Goal: Information Seeking & Learning: Learn about a topic

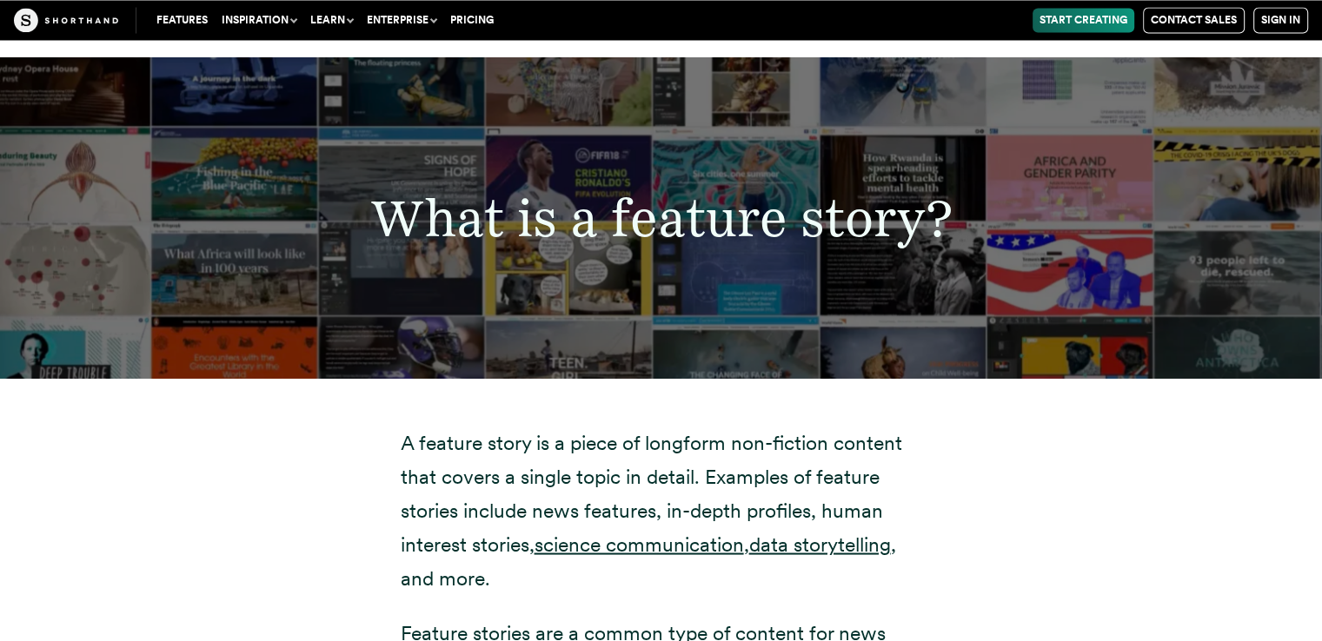
scroll to position [3129, 0]
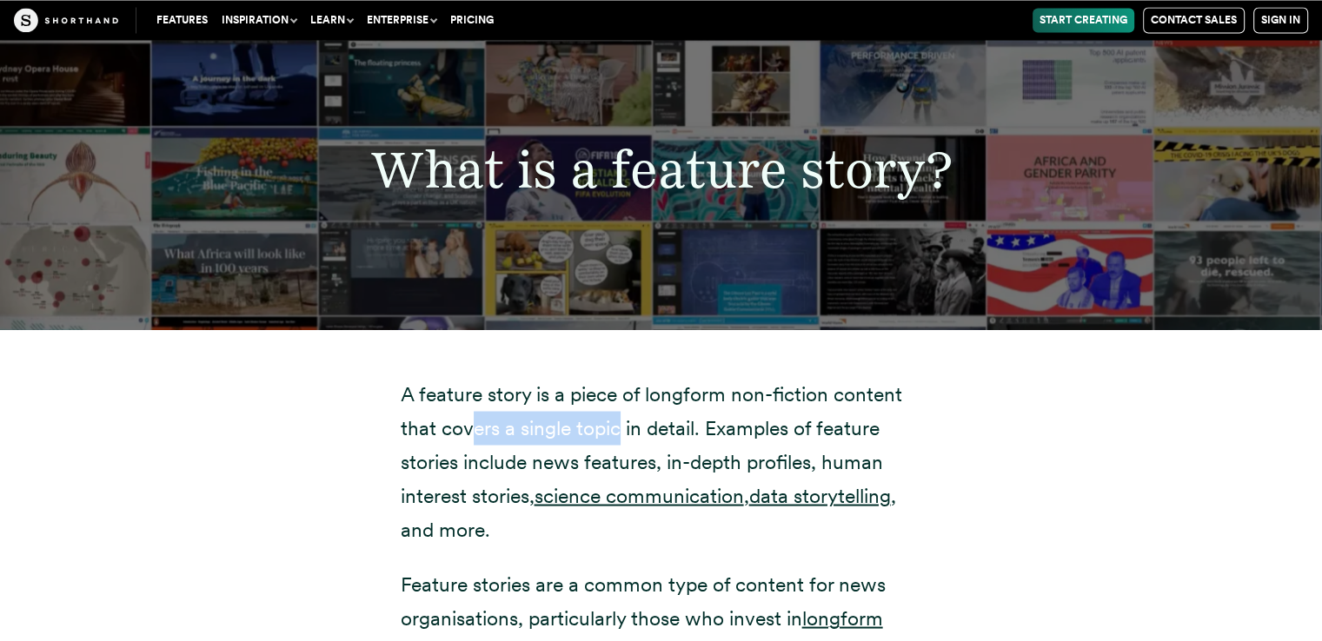
drag, startPoint x: 476, startPoint y: 393, endPoint x: 618, endPoint y: 390, distance: 141.7
click at [618, 390] on p "A feature story is a piece of longform non-fiction content that covers a single…" at bounding box center [662, 461] width 522 height 169
drag, startPoint x: 641, startPoint y: 387, endPoint x: 678, endPoint y: 385, distance: 36.5
click at [668, 387] on p "A feature story is a piece of longform non-fiction content that covers a single…" at bounding box center [662, 461] width 522 height 169
drag, startPoint x: 739, startPoint y: 387, endPoint x: 834, endPoint y: 402, distance: 96.0
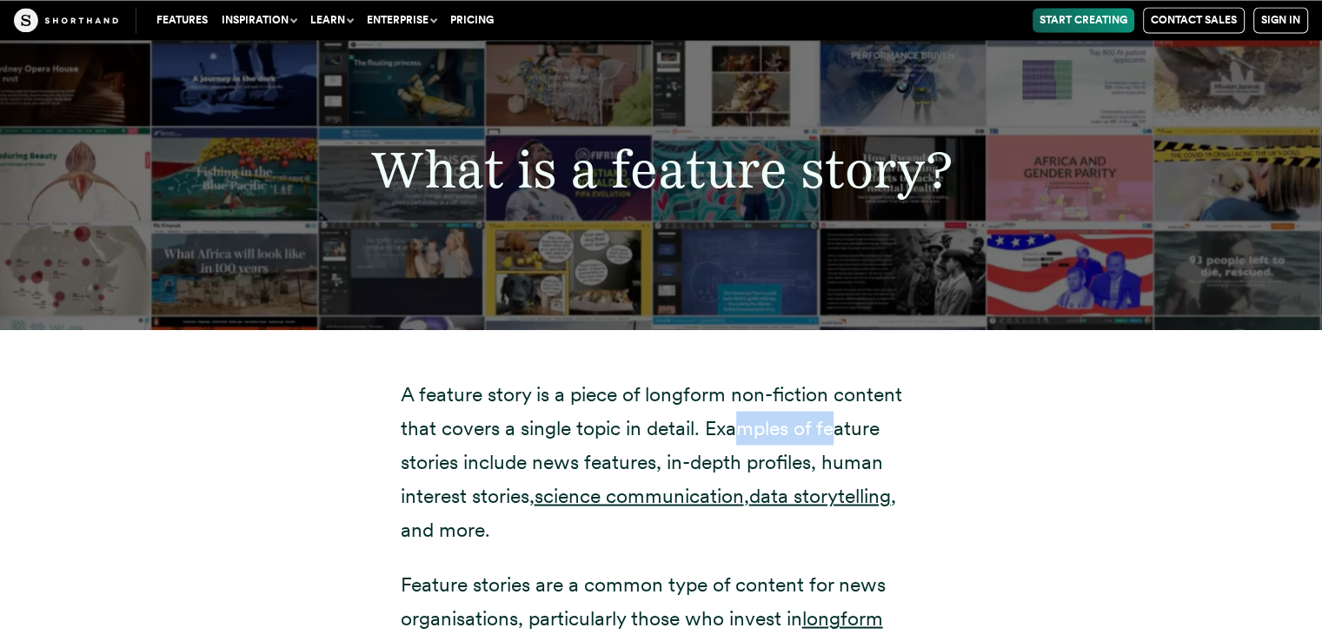
click at [834, 402] on p "A feature story is a piece of longform non-fiction content that covers a single…" at bounding box center [662, 461] width 522 height 169
drag, startPoint x: 533, startPoint y: 422, endPoint x: 592, endPoint y: 425, distance: 59.2
click at [592, 425] on p "A feature story is a piece of longform non-fiction content that covers a single…" at bounding box center [662, 461] width 522 height 169
drag, startPoint x: 691, startPoint y: 418, endPoint x: 779, endPoint y: 427, distance: 88.2
click at [779, 427] on p "A feature story is a piece of longform non-fiction content that covers a single…" at bounding box center [662, 461] width 522 height 169
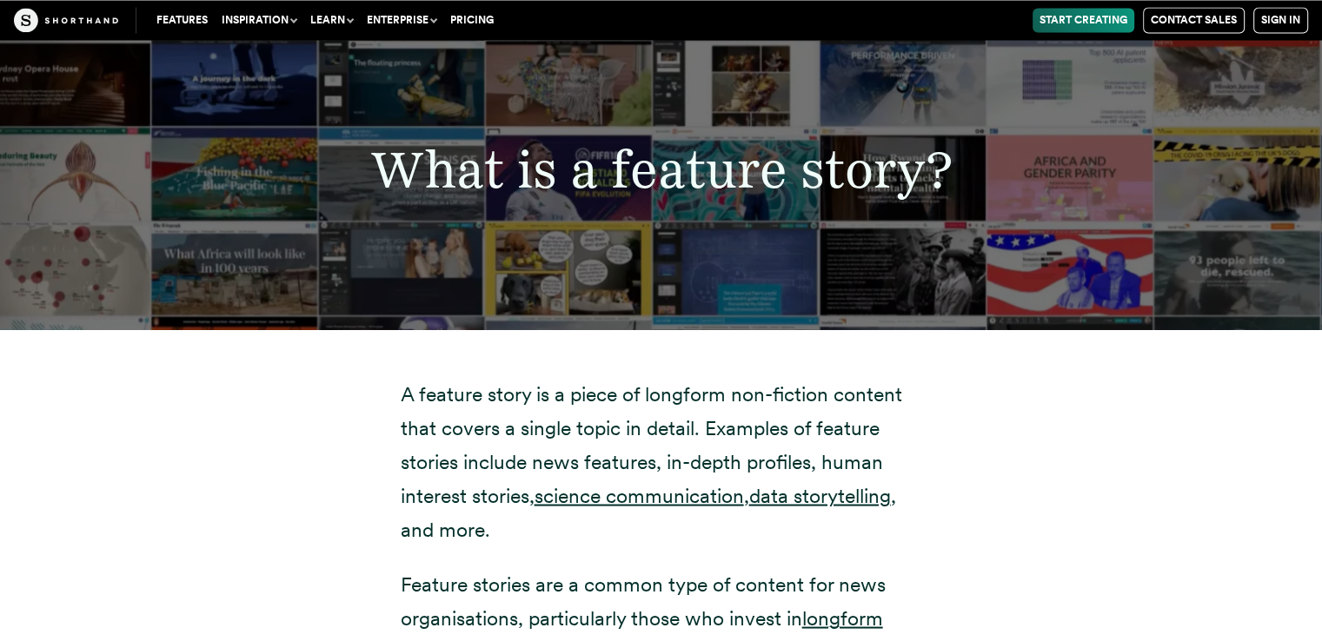
click at [470, 457] on p "A feature story is a piece of longform non-fiction content that covers a single…" at bounding box center [662, 461] width 522 height 169
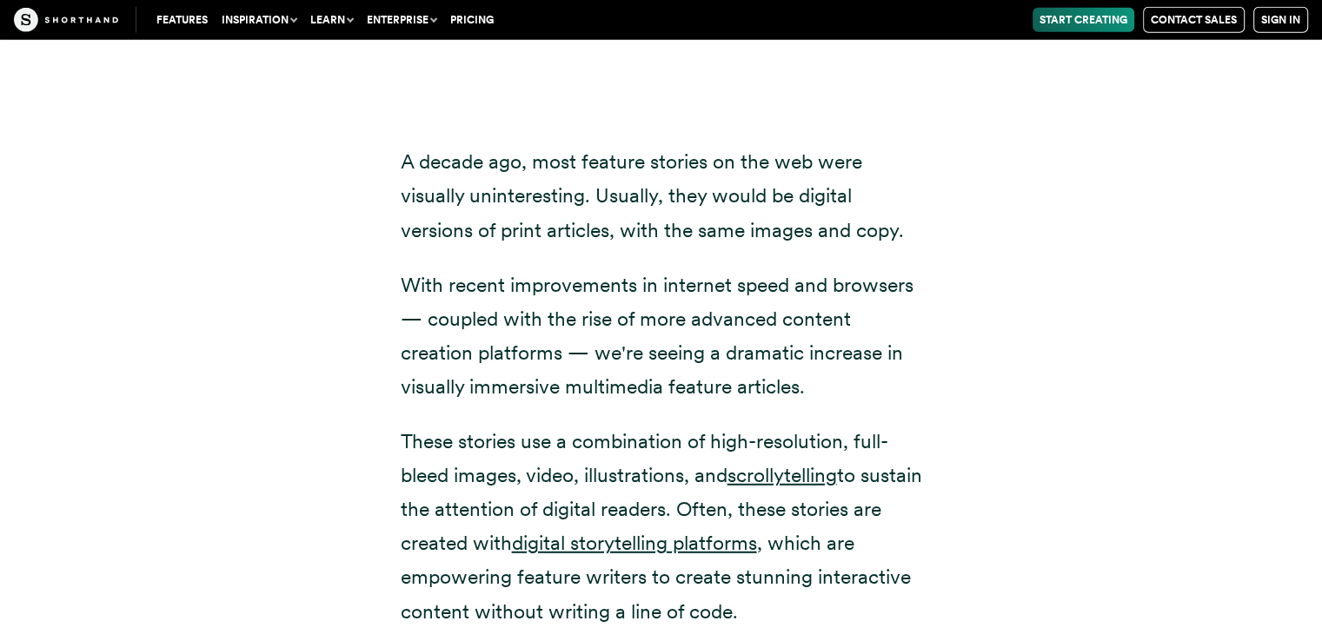
scroll to position [4635, 0]
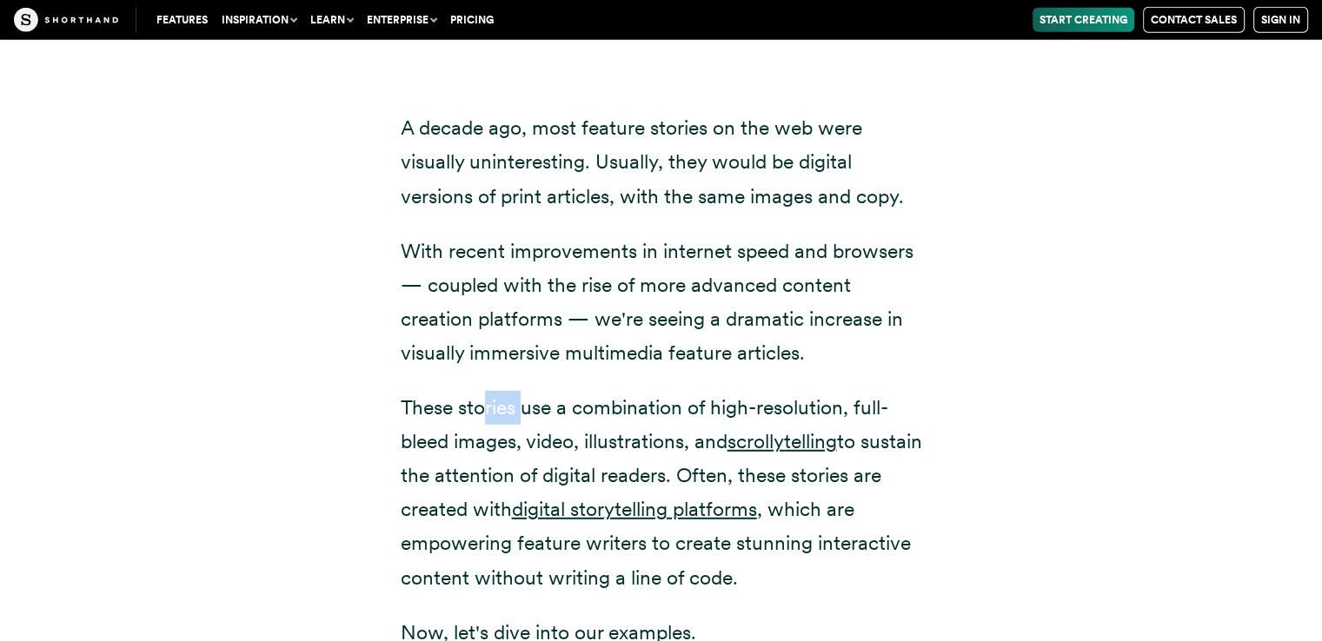
drag, startPoint x: 486, startPoint y: 366, endPoint x: 520, endPoint y: 369, distance: 34.0
click at [520, 391] on p "These stories use a combination of high-resolution, full-bleed images, video, i…" at bounding box center [662, 493] width 522 height 204
click at [616, 391] on p "These stories use a combination of high-resolution, full-bleed images, video, i…" at bounding box center [662, 493] width 522 height 204
click at [606, 401] on p "These stories use a combination of high-resolution, full-bleed images, video, i…" at bounding box center [662, 493] width 522 height 204
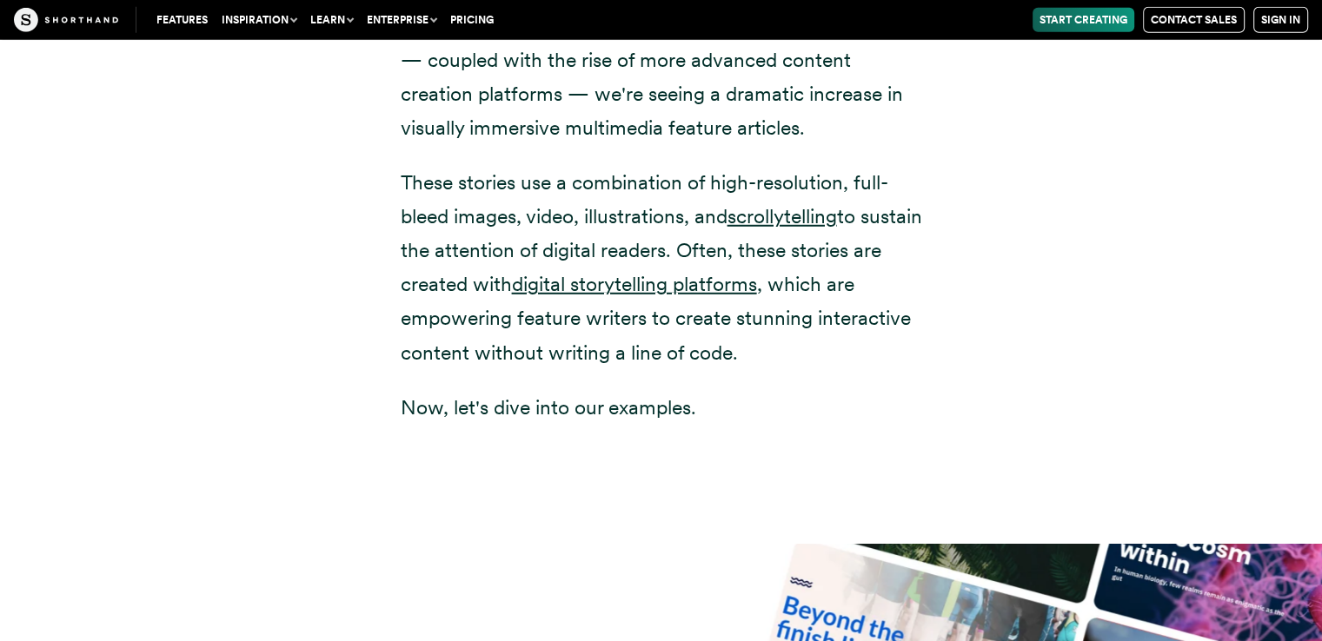
scroll to position [4867, 0]
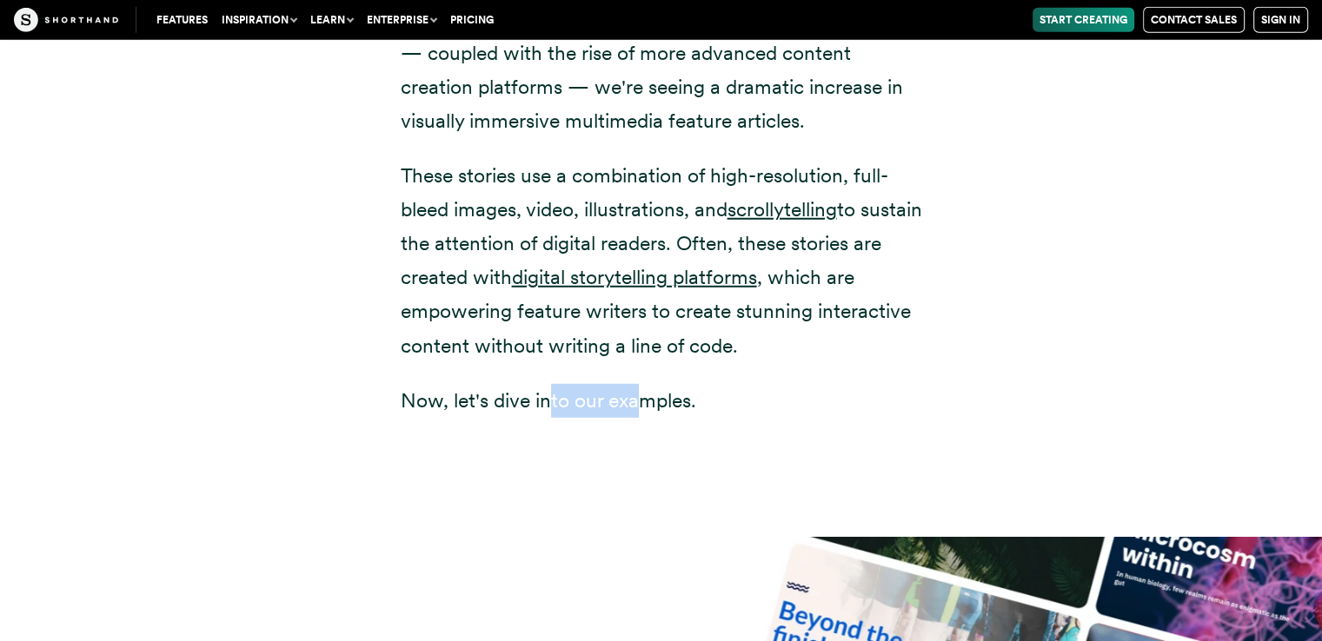
drag, startPoint x: 563, startPoint y: 373, endPoint x: 709, endPoint y: 369, distance: 146.1
click at [641, 384] on p "Now, let's dive into our examples." at bounding box center [662, 401] width 522 height 34
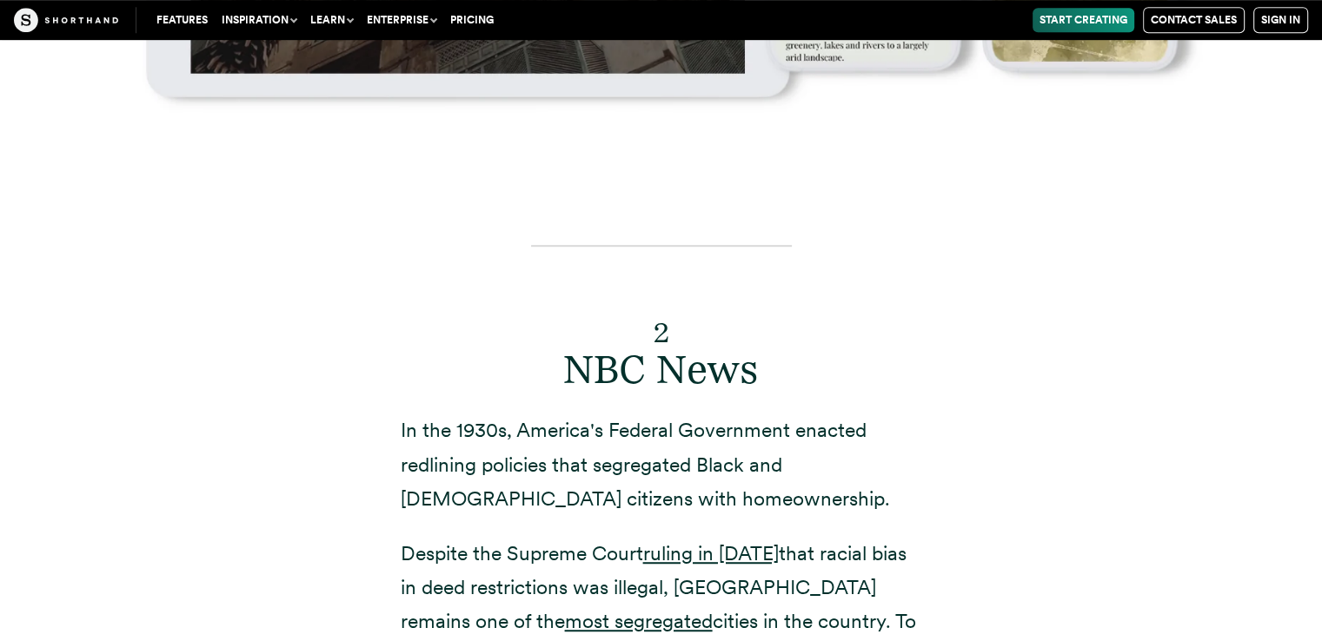
scroll to position [7649, 0]
